Goal: Use online tool/utility: Utilize a website feature to perform a specific function

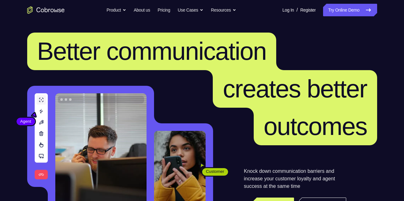
click at [348, 17] on nav "Go back Powerful, Flexible and Trustworthy. Avoid all extra friction for both A…" at bounding box center [202, 10] width 404 height 20
click at [348, 15] on link "Try Online Demo" at bounding box center [350, 10] width 54 height 13
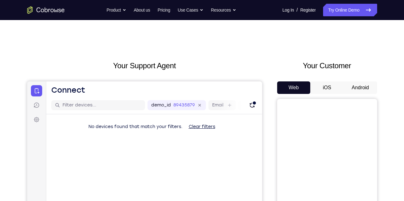
click at [368, 85] on button "Android" at bounding box center [360, 87] width 33 height 13
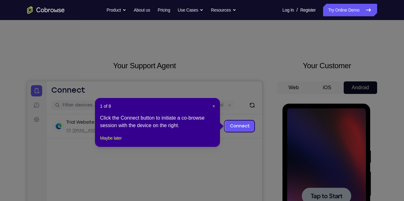
click at [210, 105] on header "1 of 8 ×" at bounding box center [157, 106] width 115 height 6
click at [213, 105] on span "×" at bounding box center [214, 106] width 3 height 5
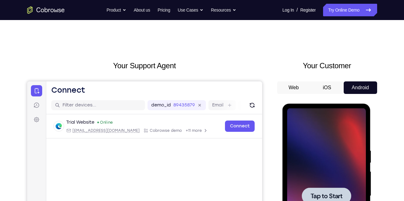
click at [329, 193] on span "Tap to Start" at bounding box center [327, 196] width 32 height 6
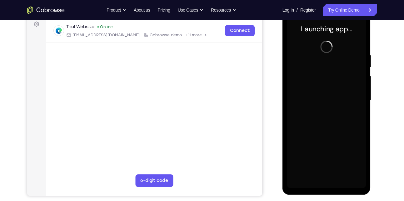
scroll to position [95, 0]
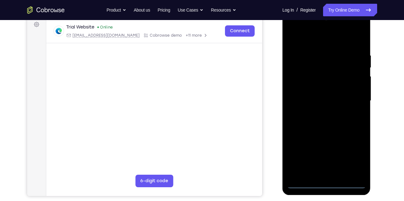
click at [327, 180] on div at bounding box center [326, 100] width 79 height 175
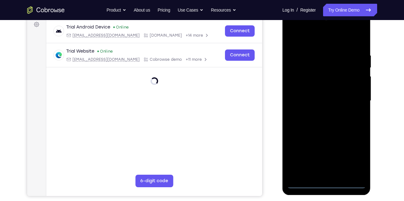
click at [329, 187] on div at bounding box center [326, 100] width 79 height 175
click at [359, 154] on div at bounding box center [326, 100] width 79 height 175
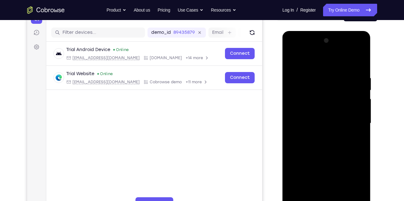
click at [313, 63] on div at bounding box center [326, 123] width 79 height 175
click at [351, 121] on div at bounding box center [326, 123] width 79 height 175
click at [320, 133] on div at bounding box center [326, 123] width 79 height 175
click at [321, 116] on div at bounding box center [326, 123] width 79 height 175
click at [311, 112] on div at bounding box center [326, 123] width 79 height 175
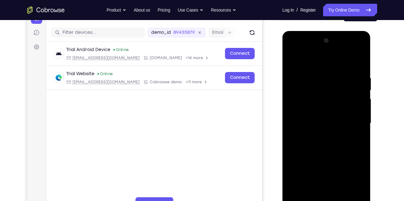
click at [330, 126] on div at bounding box center [326, 123] width 79 height 175
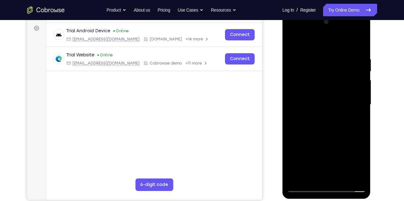
scroll to position [92, 0]
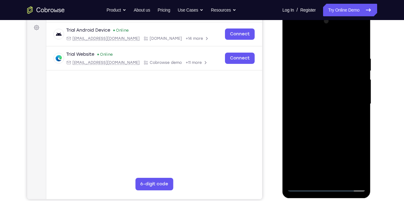
click at [338, 130] on div at bounding box center [326, 103] width 79 height 175
click at [323, 131] on div at bounding box center [326, 103] width 79 height 175
drag, startPoint x: 323, startPoint y: 131, endPoint x: 297, endPoint y: 158, distance: 36.9
click at [297, 158] on div at bounding box center [326, 103] width 79 height 175
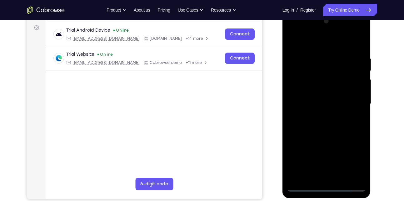
drag, startPoint x: 341, startPoint y: 45, endPoint x: 341, endPoint y: 32, distance: 12.5
click at [341, 32] on div at bounding box center [326, 103] width 79 height 175
drag, startPoint x: 331, startPoint y: 45, endPoint x: 331, endPoint y: -5, distance: 50.7
click at [331, 12] on html "Online web based iOS Simulators and Android Emulators. Run iPhone, iPad, Mobile…" at bounding box center [327, 106] width 89 height 188
drag, startPoint x: 357, startPoint y: 43, endPoint x: 362, endPoint y: -23, distance: 66.8
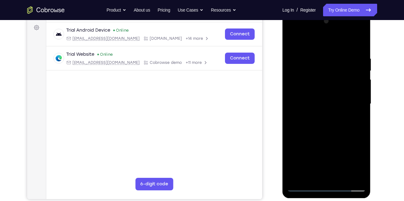
click at [362, 12] on html "Online web based iOS Simulators and Android Emulators. Run iPhone, iPad, Mobile…" at bounding box center [327, 106] width 89 height 188
drag, startPoint x: 328, startPoint y: 44, endPoint x: 325, endPoint y: 31, distance: 12.9
click at [325, 31] on div at bounding box center [326, 103] width 79 height 175
click at [364, 39] on div at bounding box center [326, 103] width 79 height 175
click at [327, 56] on div at bounding box center [326, 103] width 79 height 175
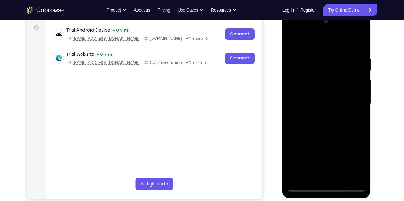
click at [314, 57] on div at bounding box center [326, 103] width 79 height 175
click at [291, 38] on div at bounding box center [326, 103] width 79 height 175
click at [294, 42] on div at bounding box center [326, 103] width 79 height 175
click at [319, 48] on div at bounding box center [326, 103] width 79 height 175
click at [350, 175] on div at bounding box center [326, 103] width 79 height 175
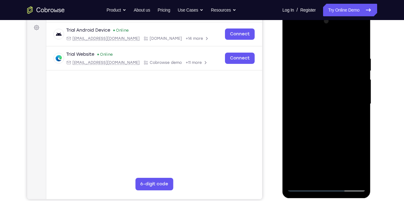
click at [360, 155] on div at bounding box center [326, 103] width 79 height 175
click at [360, 175] on div at bounding box center [326, 103] width 79 height 175
click at [299, 128] on div at bounding box center [326, 103] width 79 height 175
click at [358, 108] on div at bounding box center [326, 103] width 79 height 175
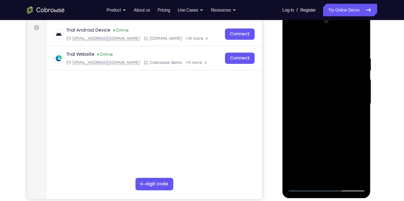
drag, startPoint x: 359, startPoint y: 108, endPoint x: 355, endPoint y: 108, distance: 3.8
click at [355, 108] on div at bounding box center [326, 103] width 79 height 175
drag, startPoint x: 355, startPoint y: 108, endPoint x: 295, endPoint y: 100, distance: 60.9
click at [295, 100] on div at bounding box center [326, 103] width 79 height 175
drag, startPoint x: 326, startPoint y: 86, endPoint x: 307, endPoint y: 87, distance: 18.5
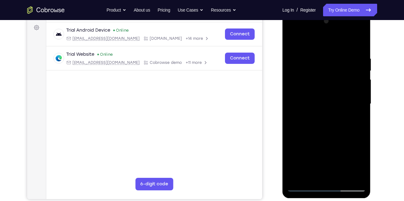
click at [307, 87] on div at bounding box center [326, 103] width 79 height 175
click at [350, 175] on div at bounding box center [326, 103] width 79 height 175
click at [353, 144] on div at bounding box center [326, 103] width 79 height 175
click at [356, 134] on div at bounding box center [326, 103] width 79 height 175
click at [360, 57] on div at bounding box center [326, 103] width 79 height 175
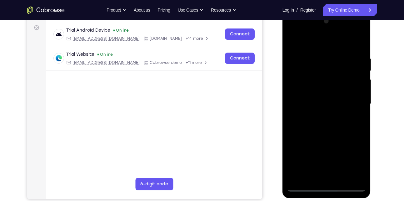
click at [358, 42] on div at bounding box center [326, 103] width 79 height 175
click at [343, 177] on div at bounding box center [326, 103] width 79 height 175
click at [331, 135] on div at bounding box center [326, 103] width 79 height 175
click at [295, 124] on div at bounding box center [326, 103] width 79 height 175
click at [302, 40] on div at bounding box center [326, 103] width 79 height 175
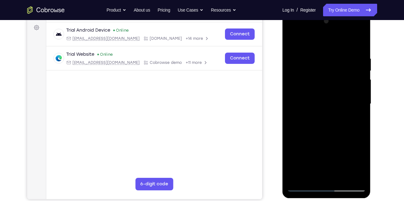
click at [298, 176] on div at bounding box center [326, 103] width 79 height 175
drag, startPoint x: 306, startPoint y: 141, endPoint x: 312, endPoint y: 51, distance: 90.6
click at [312, 51] on div at bounding box center [326, 103] width 79 height 175
drag, startPoint x: 319, startPoint y: 119, endPoint x: 312, endPoint y: 61, distance: 58.5
click at [312, 61] on div at bounding box center [326, 103] width 79 height 175
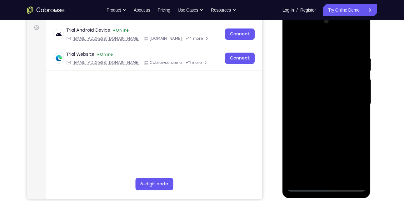
drag, startPoint x: 317, startPoint y: 138, endPoint x: 321, endPoint y: 86, distance: 51.7
click at [321, 86] on div at bounding box center [326, 103] width 79 height 175
drag, startPoint x: 319, startPoint y: 89, endPoint x: 268, endPoint y: 217, distance: 137.1
click at [283, 199] on html "Online web based iOS Simulators and Android Emulators. Run iPhone, iPad, Mobile…" at bounding box center [327, 106] width 89 height 188
drag, startPoint x: 308, startPoint y: 144, endPoint x: 300, endPoint y: 100, distance: 45.3
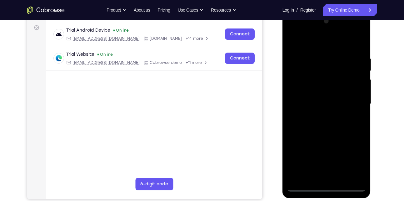
click at [300, 100] on div at bounding box center [326, 103] width 79 height 175
drag, startPoint x: 317, startPoint y: 121, endPoint x: 326, endPoint y: 75, distance: 47.5
click at [326, 75] on div at bounding box center [326, 103] width 79 height 175
drag, startPoint x: 311, startPoint y: 178, endPoint x: 324, endPoint y: 217, distance: 40.9
click at [324, 199] on html "Online web based iOS Simulators and Android Emulators. Run iPhone, iPad, Mobile…" at bounding box center [327, 106] width 89 height 188
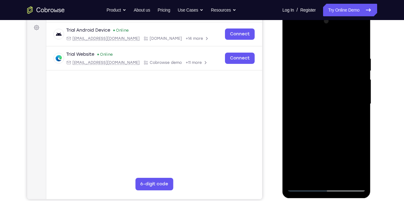
click at [342, 107] on div at bounding box center [326, 103] width 79 height 175
drag, startPoint x: 339, startPoint y: 156, endPoint x: 352, endPoint y: 217, distance: 61.9
click at [352, 199] on html "Online web based iOS Simulators and Android Emulators. Run iPhone, iPad, Mobile…" at bounding box center [327, 106] width 89 height 188
drag, startPoint x: 340, startPoint y: 117, endPoint x: 338, endPoint y: 217, distance: 99.8
click at [338, 199] on html "Online web based iOS Simulators and Android Emulators. Run iPhone, iPad, Mobile…" at bounding box center [327, 106] width 89 height 188
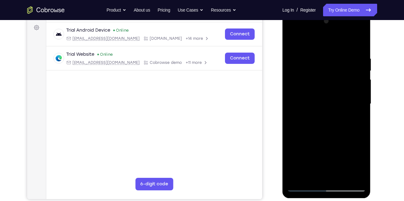
drag, startPoint x: 322, startPoint y: 114, endPoint x: 298, endPoint y: 217, distance: 105.8
click at [298, 199] on html "Online web based iOS Simulators and Android Emulators. Run iPhone, iPad, Mobile…" at bounding box center [327, 106] width 89 height 188
drag, startPoint x: 328, startPoint y: 48, endPoint x: 346, endPoint y: 154, distance: 107.0
click at [346, 154] on div at bounding box center [326, 103] width 79 height 175
click at [320, 46] on div at bounding box center [326, 103] width 79 height 175
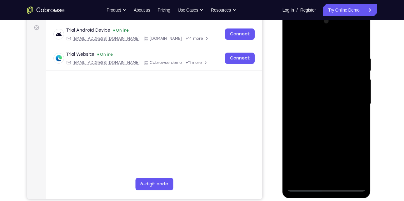
click at [360, 83] on div at bounding box center [326, 103] width 79 height 175
click at [359, 83] on div at bounding box center [326, 103] width 79 height 175
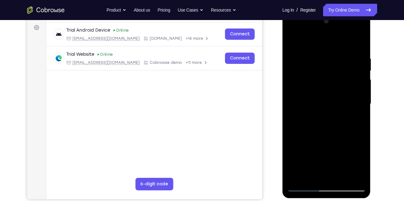
click at [359, 83] on div at bounding box center [326, 103] width 79 height 175
drag, startPoint x: 359, startPoint y: 83, endPoint x: 299, endPoint y: 86, distance: 60.4
click at [299, 86] on div at bounding box center [326, 103] width 79 height 175
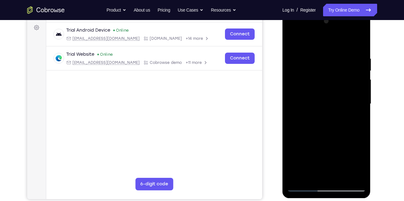
drag, startPoint x: 359, startPoint y: 84, endPoint x: 277, endPoint y: 81, distance: 82.0
click at [283, 81] on html "Online web based iOS Simulators and Android Emulators. Run iPhone, iPad, Mobile…" at bounding box center [327, 106] width 89 height 188
drag, startPoint x: 345, startPoint y: 70, endPoint x: 244, endPoint y: 65, distance: 100.8
click at [283, 65] on html "Online web based iOS Simulators and Android Emulators. Run iPhone, iPad, Mobile…" at bounding box center [327, 106] width 89 height 188
click at [355, 68] on div at bounding box center [326, 103] width 79 height 175
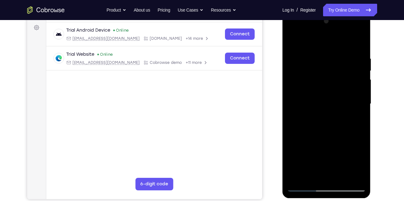
click at [359, 41] on div at bounding box center [326, 103] width 79 height 175
click at [297, 178] on div at bounding box center [326, 103] width 79 height 175
drag, startPoint x: 328, startPoint y: 56, endPoint x: 257, endPoint y: 56, distance: 71.0
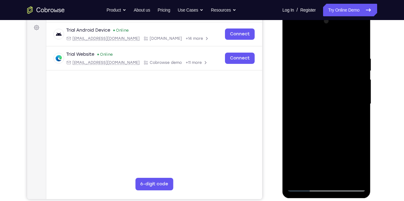
click at [283, 56] on html "Online web based iOS Simulators and Android Emulators. Run iPhone, iPad, Mobile…" at bounding box center [327, 106] width 89 height 188
drag, startPoint x: 340, startPoint y: 49, endPoint x: 292, endPoint y: 53, distance: 48.3
click at [292, 53] on div at bounding box center [326, 103] width 79 height 175
drag, startPoint x: 331, startPoint y: 47, endPoint x: 316, endPoint y: 45, distance: 14.6
click at [316, 45] on div at bounding box center [326, 103] width 79 height 175
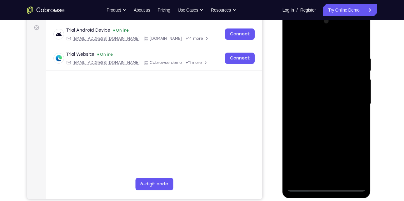
drag, startPoint x: 332, startPoint y: 58, endPoint x: 251, endPoint y: 58, distance: 80.7
click at [283, 58] on html "Online web based iOS Simulators and Android Emulators. Run iPhone, iPad, Mobile…" at bounding box center [327, 106] width 89 height 188
click at [342, 178] on div at bounding box center [326, 103] width 79 height 175
click at [318, 153] on div at bounding box center [326, 103] width 79 height 175
click at [300, 42] on div at bounding box center [326, 103] width 79 height 175
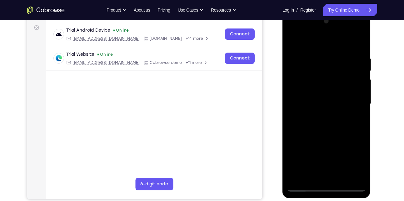
click at [322, 80] on div at bounding box center [326, 103] width 79 height 175
click at [292, 41] on div at bounding box center [326, 103] width 79 height 175
click at [292, 40] on div at bounding box center [326, 103] width 79 height 175
drag, startPoint x: 316, startPoint y: 74, endPoint x: 321, endPoint y: 36, distance: 38.1
click at [321, 36] on div at bounding box center [326, 103] width 79 height 175
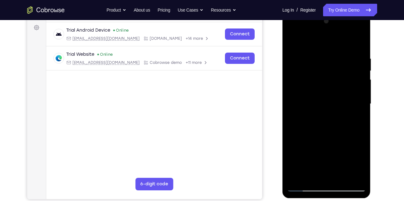
click at [292, 39] on div at bounding box center [326, 103] width 79 height 175
drag, startPoint x: 331, startPoint y: 117, endPoint x: 337, endPoint y: 52, distance: 65.7
click at [337, 52] on div at bounding box center [326, 103] width 79 height 175
click at [295, 38] on div at bounding box center [326, 103] width 79 height 175
click at [301, 175] on div at bounding box center [326, 103] width 79 height 175
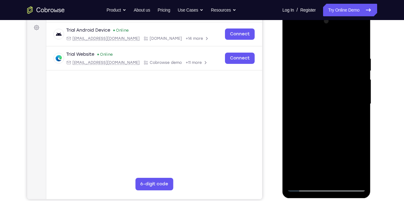
click at [356, 178] on div at bounding box center [326, 103] width 79 height 175
click at [301, 141] on div at bounding box center [326, 103] width 79 height 175
click at [364, 106] on div at bounding box center [326, 103] width 79 height 175
click at [361, 107] on div at bounding box center [326, 103] width 79 height 175
drag, startPoint x: 341, startPoint y: 144, endPoint x: 359, endPoint y: 14, distance: 132.0
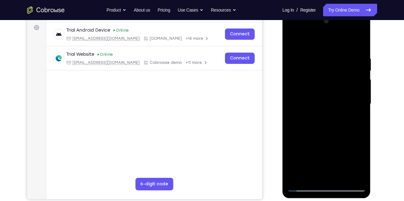
click at [359, 14] on div at bounding box center [327, 105] width 89 height 186
drag, startPoint x: 342, startPoint y: 94, endPoint x: 327, endPoint y: 33, distance: 62.7
click at [327, 33] on div at bounding box center [326, 103] width 79 height 175
click at [291, 40] on div at bounding box center [326, 103] width 79 height 175
drag, startPoint x: 312, startPoint y: 115, endPoint x: 311, endPoint y: 102, distance: 13.5
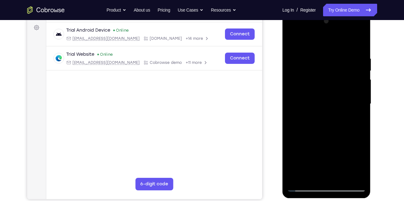
click at [311, 102] on div at bounding box center [326, 103] width 79 height 175
click at [352, 101] on div at bounding box center [326, 103] width 79 height 175
click at [362, 73] on div at bounding box center [326, 103] width 79 height 175
click at [361, 73] on div at bounding box center [326, 103] width 79 height 175
drag, startPoint x: 334, startPoint y: 77, endPoint x: 304, endPoint y: 140, distance: 69.7
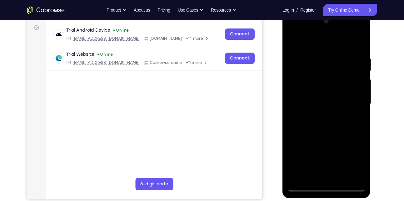
click at [304, 140] on div at bounding box center [326, 103] width 79 height 175
click at [291, 102] on div at bounding box center [326, 103] width 79 height 175
click at [289, 39] on div at bounding box center [326, 103] width 79 height 175
drag, startPoint x: 325, startPoint y: 119, endPoint x: 326, endPoint y: 54, distance: 65.4
click at [326, 54] on div at bounding box center [326, 103] width 79 height 175
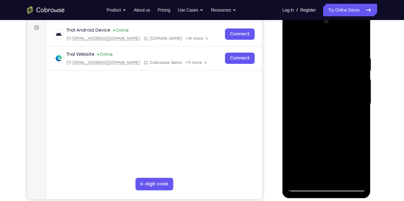
click at [322, 137] on div at bounding box center [326, 103] width 79 height 175
drag, startPoint x: 321, startPoint y: 75, endPoint x: 308, endPoint y: 207, distance: 132.6
click at [308, 199] on html "Online web based iOS Simulators and Android Emulators. Run iPhone, iPad, Mobile…" at bounding box center [327, 106] width 89 height 188
click at [363, 103] on div at bounding box center [326, 103] width 79 height 175
click at [293, 39] on div at bounding box center [326, 103] width 79 height 175
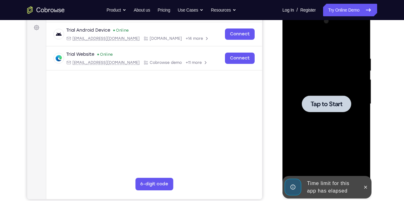
click at [332, 60] on div at bounding box center [326, 103] width 79 height 175
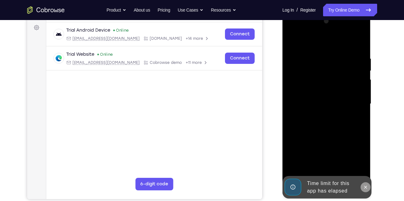
click at [365, 185] on icon at bounding box center [365, 187] width 5 height 5
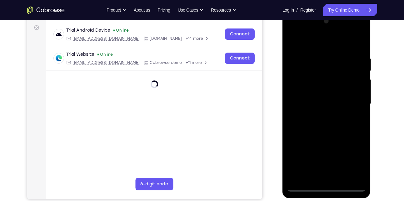
click at [327, 184] on div at bounding box center [326, 103] width 79 height 175
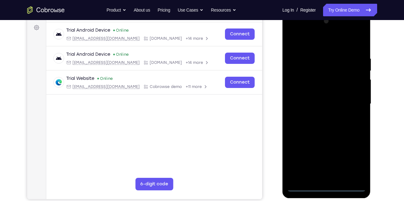
click at [327, 186] on div at bounding box center [326, 103] width 79 height 175
click at [352, 164] on div at bounding box center [326, 103] width 79 height 175
click at [316, 45] on div at bounding box center [326, 103] width 79 height 175
click at [300, 80] on div at bounding box center [326, 103] width 79 height 175
click at [299, 112] on div at bounding box center [326, 103] width 79 height 175
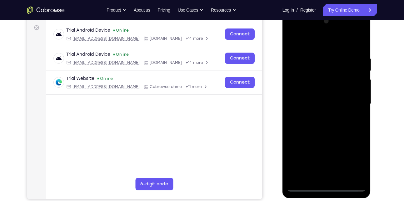
click at [314, 94] on div at bounding box center [326, 103] width 79 height 175
click at [327, 109] on div at bounding box center [326, 103] width 79 height 175
drag, startPoint x: 326, startPoint y: 44, endPoint x: 295, endPoint y: -23, distance: 73.8
click at [295, 12] on html "Online web based iOS Simulators and Android Emulators. Run iPhone, iPad, Mobile…" at bounding box center [327, 106] width 89 height 188
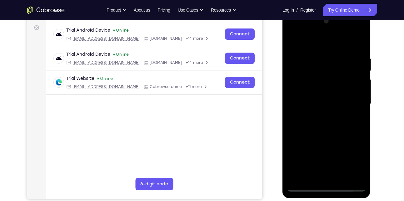
click at [322, 105] on div at bounding box center [326, 103] width 79 height 175
click at [303, 104] on div at bounding box center [326, 103] width 79 height 175
drag, startPoint x: 350, startPoint y: 112, endPoint x: 334, endPoint y: 8, distance: 105.4
click at [334, 12] on html "Online web based iOS Simulators and Android Emulators. Run iPhone, iPad, Mobile…" at bounding box center [327, 106] width 89 height 188
click at [330, 113] on div at bounding box center [326, 103] width 79 height 175
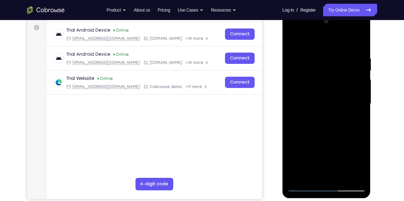
click at [330, 114] on div at bounding box center [326, 103] width 79 height 175
click at [348, 47] on div at bounding box center [326, 103] width 79 height 175
click at [314, 70] on div at bounding box center [326, 103] width 79 height 175
drag, startPoint x: 304, startPoint y: 153, endPoint x: 301, endPoint y: 99, distance: 53.9
click at [301, 99] on div at bounding box center [326, 103] width 79 height 175
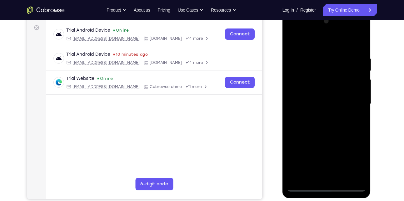
click at [323, 95] on div at bounding box center [326, 103] width 79 height 175
click at [309, 176] on div at bounding box center [326, 103] width 79 height 175
click at [291, 40] on div at bounding box center [326, 103] width 79 height 175
drag, startPoint x: 304, startPoint y: 134, endPoint x: 326, endPoint y: 98, distance: 43.1
click at [326, 98] on div at bounding box center [326, 103] width 79 height 175
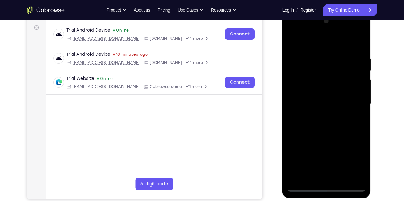
click at [326, 98] on div at bounding box center [326, 103] width 79 height 175
click at [291, 40] on div at bounding box center [326, 103] width 79 height 175
click at [309, 41] on div at bounding box center [326, 103] width 79 height 175
click at [298, 81] on div at bounding box center [326, 103] width 79 height 175
drag, startPoint x: 320, startPoint y: 131, endPoint x: 315, endPoint y: 46, distance: 85.2
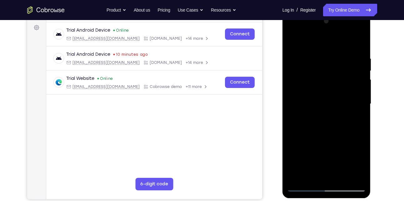
click at [315, 46] on div at bounding box center [326, 103] width 79 height 175
click at [293, 38] on div at bounding box center [326, 103] width 79 height 175
drag, startPoint x: 335, startPoint y: 120, endPoint x: 299, endPoint y: 25, distance: 101.1
click at [299, 25] on div at bounding box center [326, 103] width 79 height 175
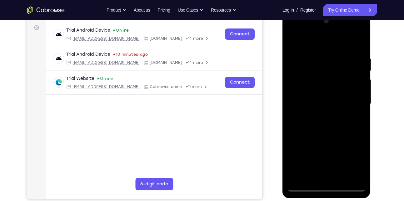
drag, startPoint x: 317, startPoint y: 95, endPoint x: 291, endPoint y: 45, distance: 56.7
click at [291, 45] on div at bounding box center [326, 103] width 79 height 175
drag, startPoint x: 324, startPoint y: 119, endPoint x: 304, endPoint y: 57, distance: 65.3
click at [304, 57] on div at bounding box center [326, 103] width 79 height 175
drag, startPoint x: 315, startPoint y: 83, endPoint x: 298, endPoint y: 6, distance: 78.3
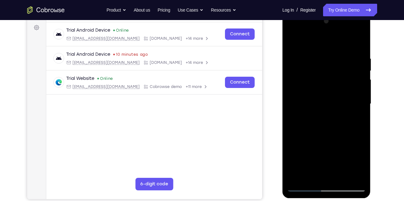
click at [298, 12] on html "Online web based iOS Simulators and Android Emulators. Run iPhone, iPad, Mobile…" at bounding box center [327, 106] width 89 height 188
drag, startPoint x: 319, startPoint y: 68, endPoint x: 305, endPoint y: -1, distance: 69.5
click at [305, 12] on html "Online web based iOS Simulators and Android Emulators. Run iPhone, iPad, Mobile…" at bounding box center [327, 106] width 89 height 188
drag, startPoint x: 329, startPoint y: 159, endPoint x: 317, endPoint y: 55, distance: 104.8
click at [317, 55] on div at bounding box center [326, 103] width 79 height 175
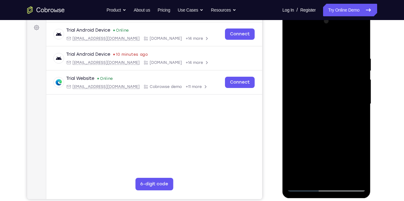
drag, startPoint x: 323, startPoint y: 76, endPoint x: 313, endPoint y: 92, distance: 18.5
click at [313, 92] on div at bounding box center [326, 103] width 79 height 175
drag, startPoint x: 342, startPoint y: 137, endPoint x: 336, endPoint y: 116, distance: 22.5
click at [336, 116] on div at bounding box center [326, 103] width 79 height 175
drag, startPoint x: 341, startPoint y: 134, endPoint x: 327, endPoint y: 106, distance: 31.2
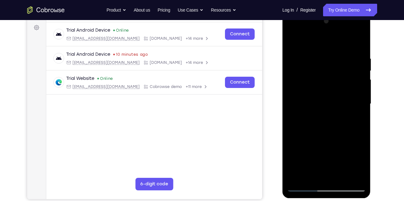
click at [327, 106] on div at bounding box center [326, 103] width 79 height 175
drag, startPoint x: 332, startPoint y: 150, endPoint x: 324, endPoint y: 95, distance: 56.3
click at [324, 95] on div at bounding box center [326, 103] width 79 height 175
drag, startPoint x: 324, startPoint y: 104, endPoint x: 307, endPoint y: 141, distance: 41.4
click at [307, 141] on div at bounding box center [326, 103] width 79 height 175
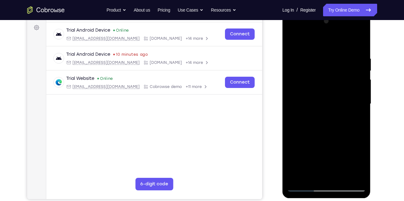
drag, startPoint x: 331, startPoint y: 142, endPoint x: 322, endPoint y: 36, distance: 106.1
click at [322, 36] on div at bounding box center [326, 103] width 79 height 175
drag, startPoint x: 317, startPoint y: 59, endPoint x: 308, endPoint y: 217, distance: 158.2
click at [308, 199] on html "Online web based iOS Simulators and Android Emulators. Run iPhone, iPad, Mobile…" at bounding box center [327, 106] width 89 height 188
drag, startPoint x: 314, startPoint y: 87, endPoint x: 303, endPoint y: 123, distance: 37.4
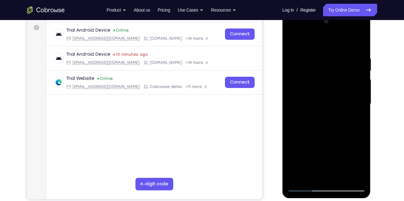
click at [303, 123] on div at bounding box center [326, 103] width 79 height 175
click at [300, 78] on div at bounding box center [326, 103] width 79 height 175
drag, startPoint x: 298, startPoint y: 96, endPoint x: 316, endPoint y: 197, distance: 103.1
click at [316, 197] on div at bounding box center [327, 105] width 89 height 186
drag, startPoint x: 309, startPoint y: 67, endPoint x: 290, endPoint y: 207, distance: 141.7
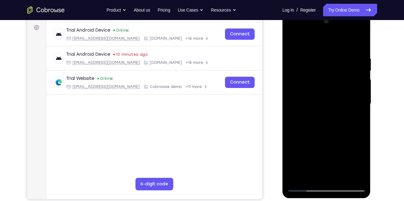
click at [290, 199] on html "Online web based iOS Simulators and Android Emulators. Run iPhone, iPad, Mobile…" at bounding box center [327, 106] width 89 height 188
drag, startPoint x: 327, startPoint y: 86, endPoint x: 322, endPoint y: 217, distance: 131.1
click at [322, 199] on html "Online web based iOS Simulators and Android Emulators. Run iPhone, iPad, Mobile…" at bounding box center [327, 106] width 89 height 188
drag, startPoint x: 332, startPoint y: 143, endPoint x: 325, endPoint y: 80, distance: 63.3
click at [325, 80] on div at bounding box center [326, 103] width 79 height 175
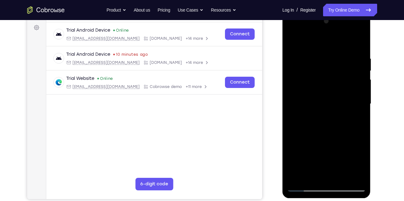
drag, startPoint x: 296, startPoint y: 56, endPoint x: 281, endPoint y: 161, distance: 106.2
click at [283, 161] on html "Online web based iOS Simulators and Android Emulators. Run iPhone, iPad, Mobile…" at bounding box center [327, 106] width 89 height 188
click at [293, 58] on div at bounding box center [326, 103] width 79 height 175
drag, startPoint x: 333, startPoint y: 139, endPoint x: 600, endPoint y: 26, distance: 289.8
click at [317, 14] on div at bounding box center [327, 105] width 89 height 186
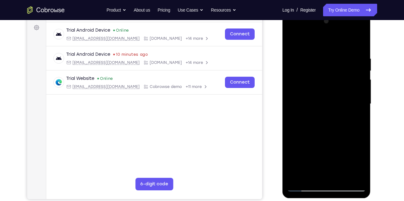
drag, startPoint x: 340, startPoint y: 97, endPoint x: 352, endPoint y: 94, distance: 12.3
click at [352, 94] on div at bounding box center [326, 103] width 79 height 175
click at [332, 149] on div at bounding box center [326, 103] width 79 height 175
drag, startPoint x: 332, startPoint y: 149, endPoint x: 321, endPoint y: 77, distance: 72.9
click at [321, 77] on div at bounding box center [326, 103] width 79 height 175
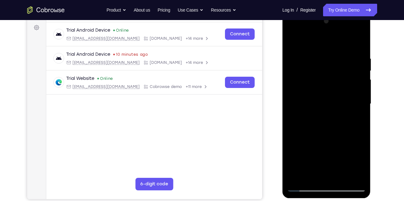
click at [291, 39] on div at bounding box center [326, 103] width 79 height 175
drag, startPoint x: 311, startPoint y: 111, endPoint x: 287, endPoint y: 25, distance: 89.0
click at [287, 25] on div at bounding box center [327, 105] width 89 height 186
click at [313, 76] on div at bounding box center [326, 103] width 79 height 175
drag, startPoint x: 313, startPoint y: 95, endPoint x: 297, endPoint y: 23, distance: 73.5
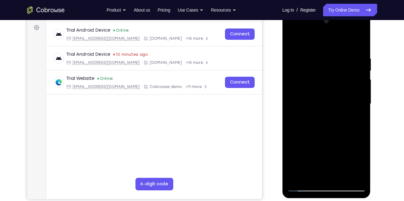
click at [297, 23] on div at bounding box center [326, 103] width 79 height 175
drag, startPoint x: 279, startPoint y: -20, endPoint x: 268, endPoint y: -23, distance: 11.0
click at [283, 12] on html "Online web based iOS Simulators and Android Emulators. Run iPhone, iPad, Mobile…" at bounding box center [327, 106] width 89 height 188
click at [325, 61] on div at bounding box center [326, 103] width 79 height 175
click at [291, 41] on div at bounding box center [326, 103] width 79 height 175
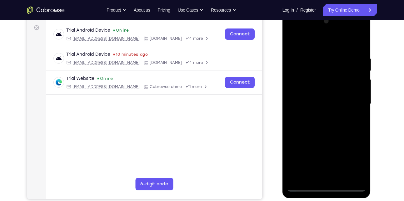
click at [291, 41] on div at bounding box center [326, 103] width 79 height 175
drag, startPoint x: 300, startPoint y: 68, endPoint x: 294, endPoint y: 138, distance: 69.7
click at [294, 138] on div at bounding box center [326, 103] width 79 height 175
click at [291, 39] on div at bounding box center [326, 103] width 79 height 175
click at [306, 48] on div at bounding box center [326, 103] width 79 height 175
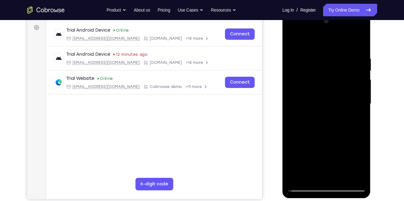
click at [292, 41] on div at bounding box center [326, 103] width 79 height 175
